Goal: Task Accomplishment & Management: Complete application form

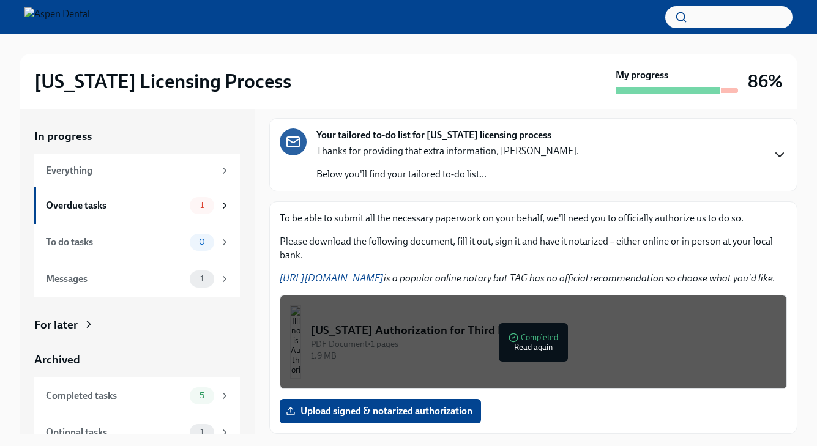
click at [782, 157] on icon "button" at bounding box center [780, 155] width 15 height 15
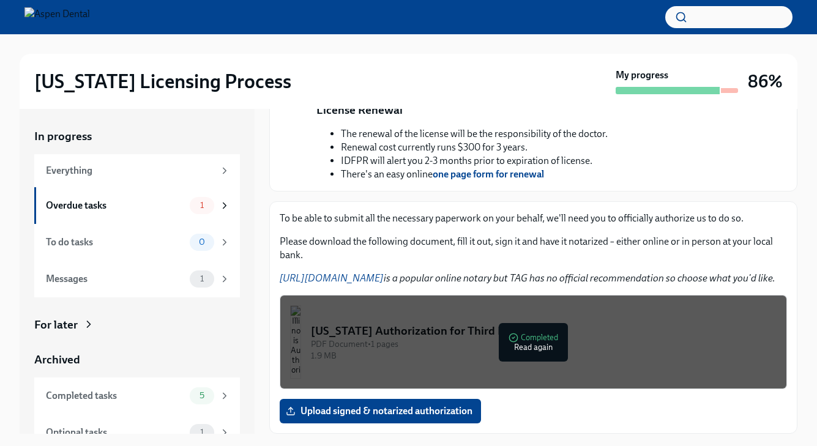
scroll to position [515, 0]
click at [519, 349] on div "PDF Document • 1 pages" at bounding box center [544, 345] width 466 height 12
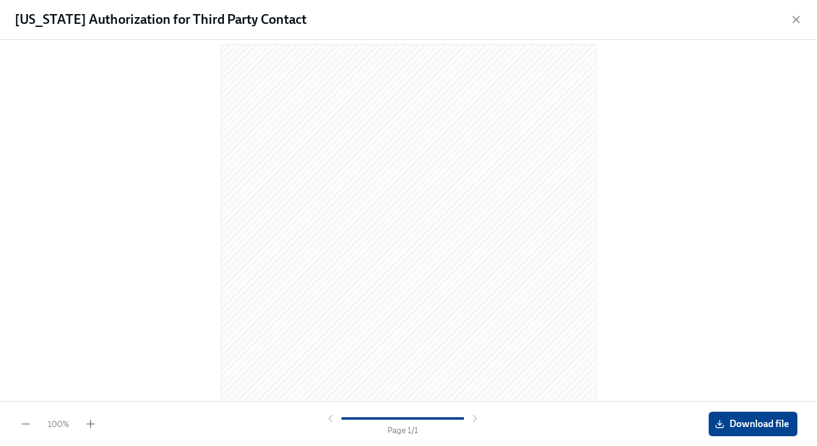
scroll to position [1, 0]
click at [733, 420] on span "Download file" at bounding box center [754, 424] width 72 height 12
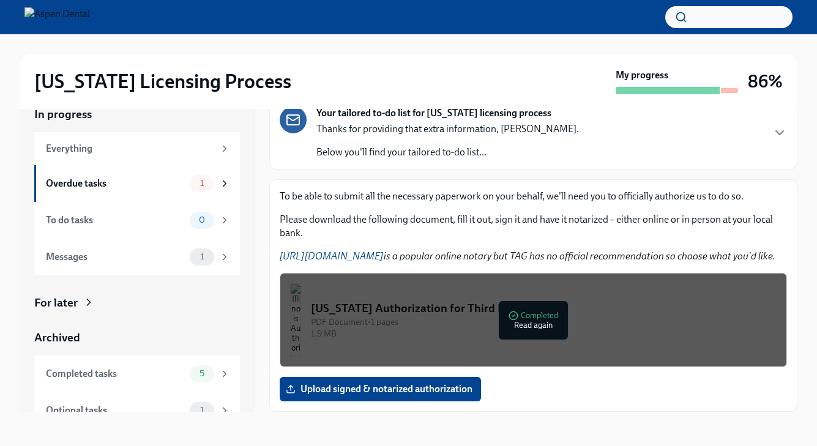
scroll to position [22, 0]
click at [369, 388] on span "Upload signed & notarized authorization" at bounding box center [380, 389] width 184 height 12
click at [0, 0] on input "Upload signed & notarized authorization" at bounding box center [0, 0] width 0 height 0
click at [339, 388] on span "a7Nltcnrs-2.pdf" at bounding box center [327, 389] width 78 height 12
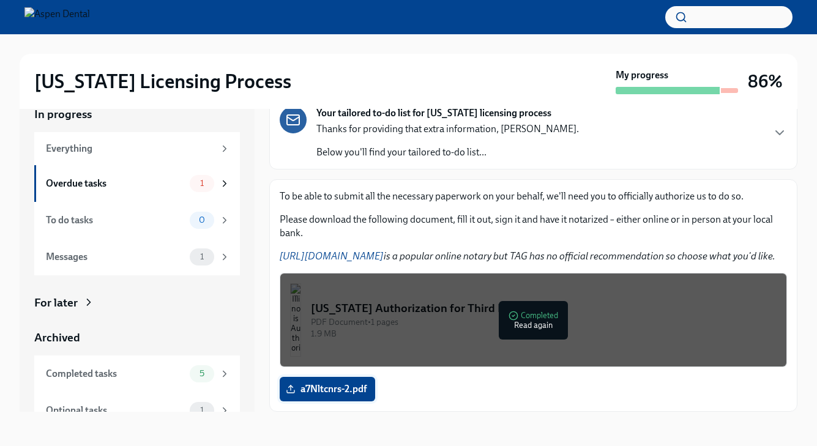
click at [0, 0] on input "a7Nltcnrs-2.pdf" at bounding box center [0, 0] width 0 height 0
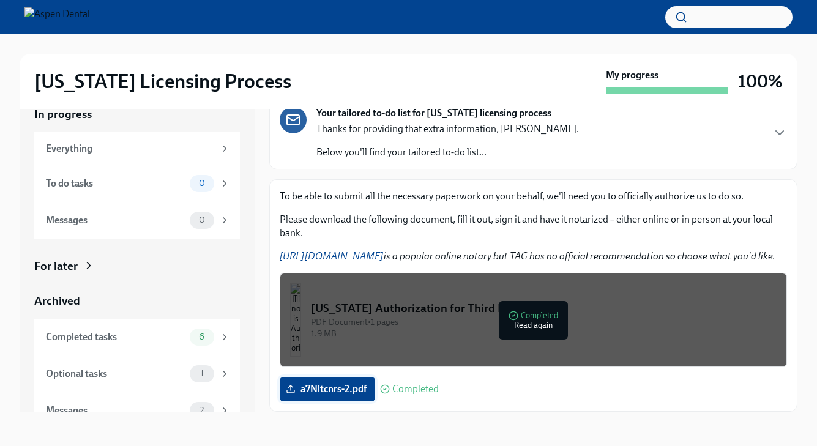
click at [292, 388] on icon at bounding box center [291, 389] width 10 height 10
click at [0, 0] on input "a7Nltcnrs-2.pdf" at bounding box center [0, 0] width 0 height 0
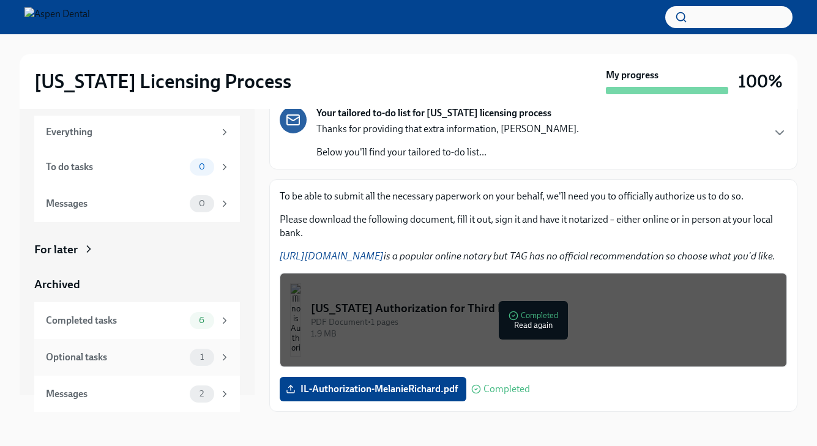
scroll to position [16, 0]
click at [220, 360] on icon at bounding box center [224, 358] width 11 height 11
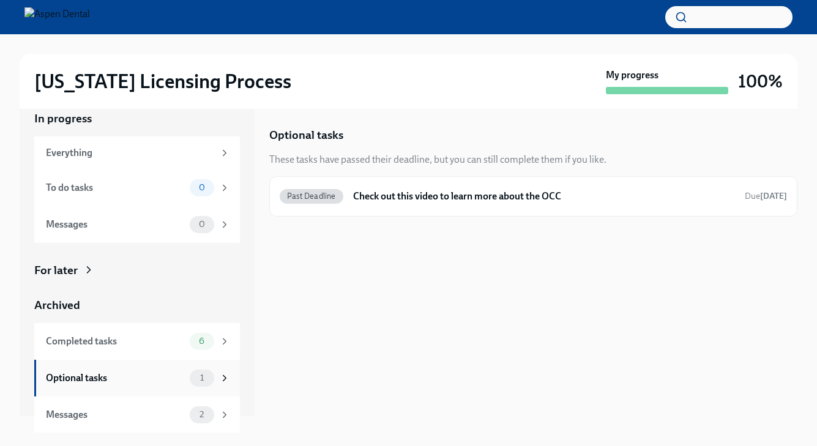
scroll to position [16, 0]
click at [219, 347] on div "6" at bounding box center [210, 342] width 40 height 17
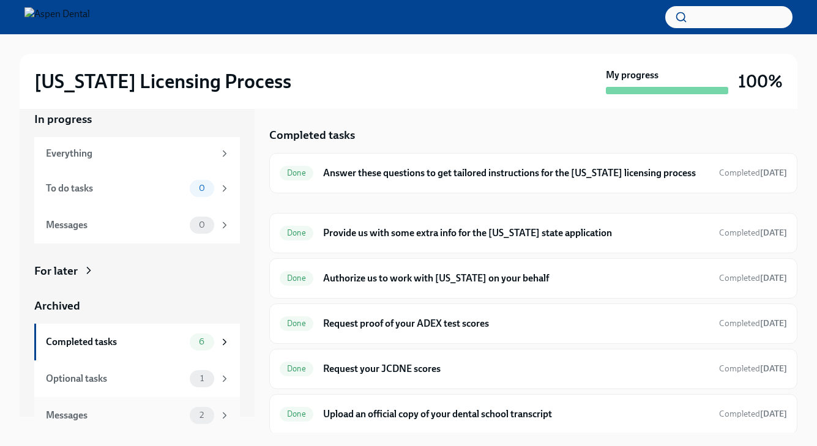
click at [224, 425] on div "Messages 2" at bounding box center [137, 415] width 206 height 37
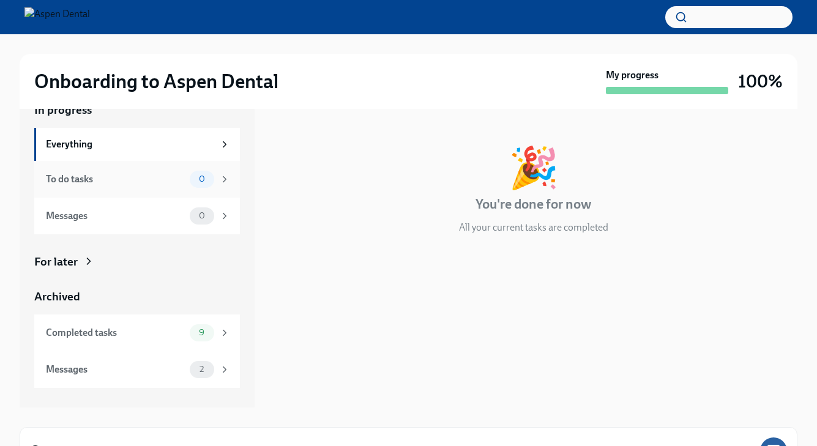
scroll to position [25, 0]
click at [220, 181] on icon at bounding box center [224, 180] width 11 height 11
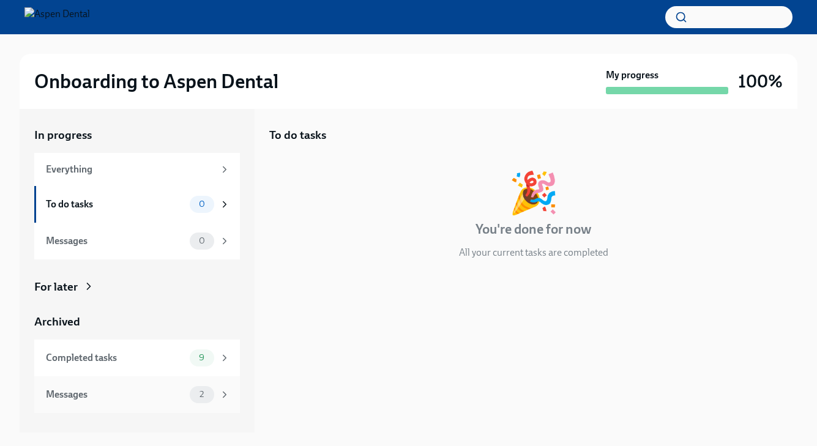
click at [222, 395] on icon at bounding box center [224, 394] width 11 height 11
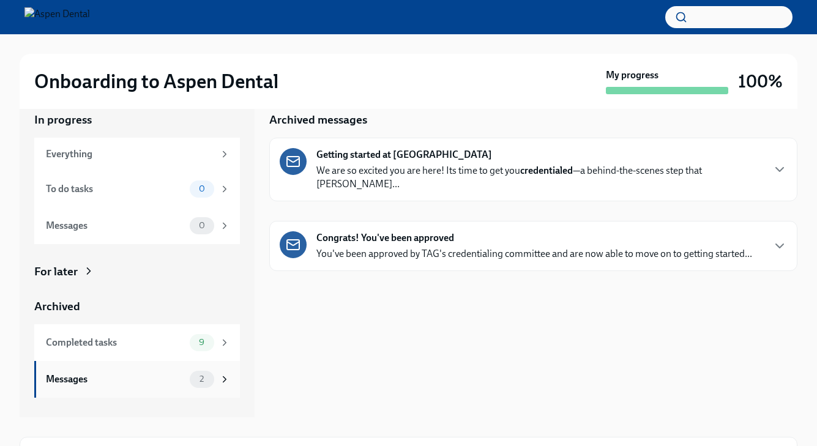
scroll to position [19, 0]
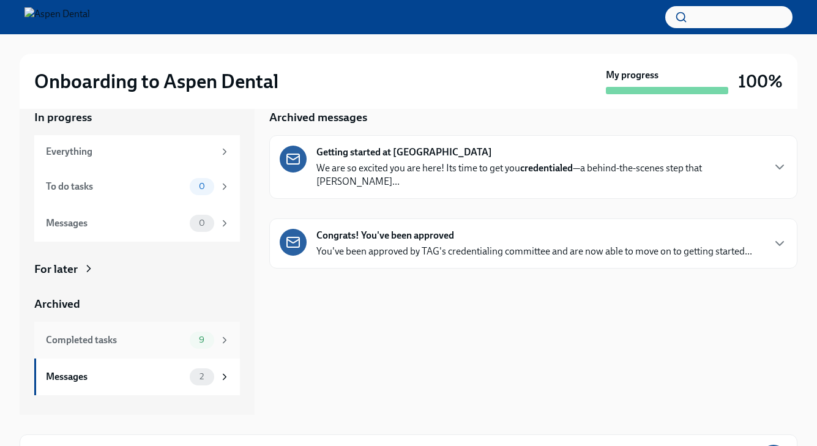
click at [215, 356] on div "Completed tasks 9" at bounding box center [137, 340] width 206 height 37
